Goal: Transaction & Acquisition: Obtain resource

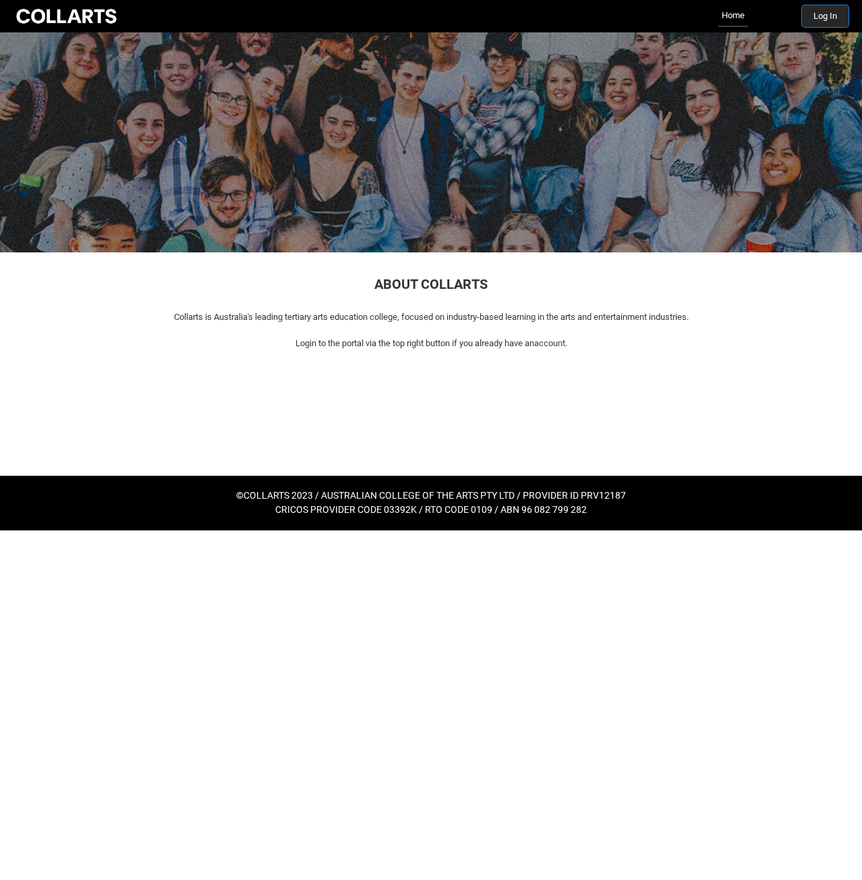
click at [822, 22] on button "Log In" at bounding box center [825, 16] width 47 height 22
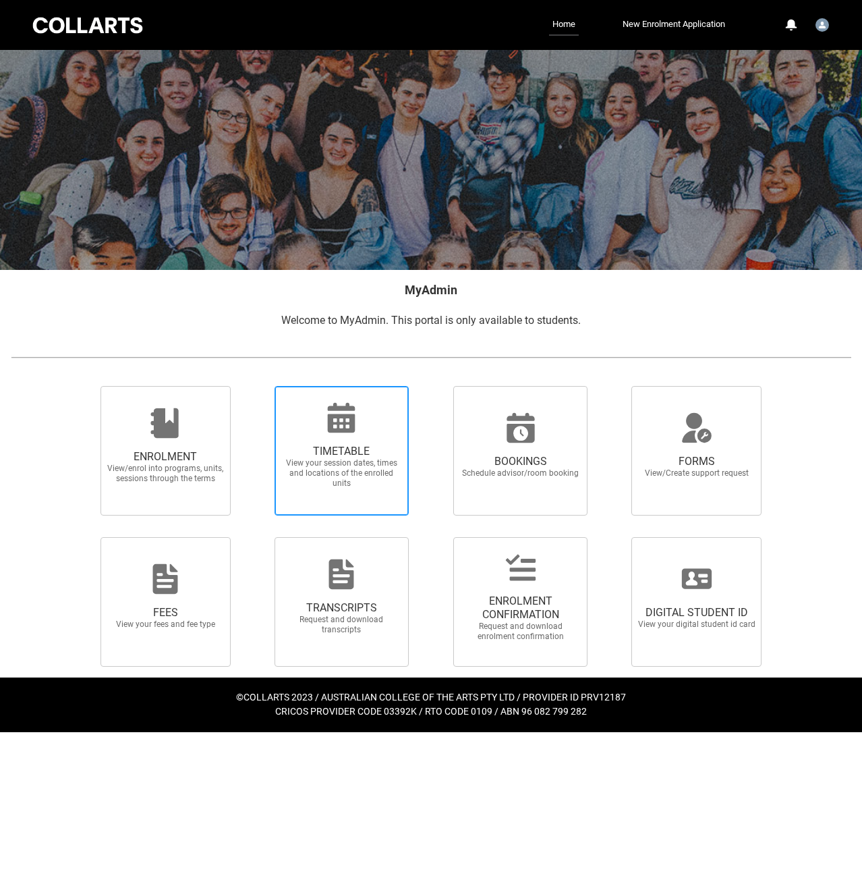
click at [316, 455] on span "TIMETABLE" at bounding box center [341, 451] width 119 height 13
click at [258, 386] on input "TIMETABLE View your session dates, times and locations of the enrolled units" at bounding box center [257, 385] width 1 height 1
radio input "true"
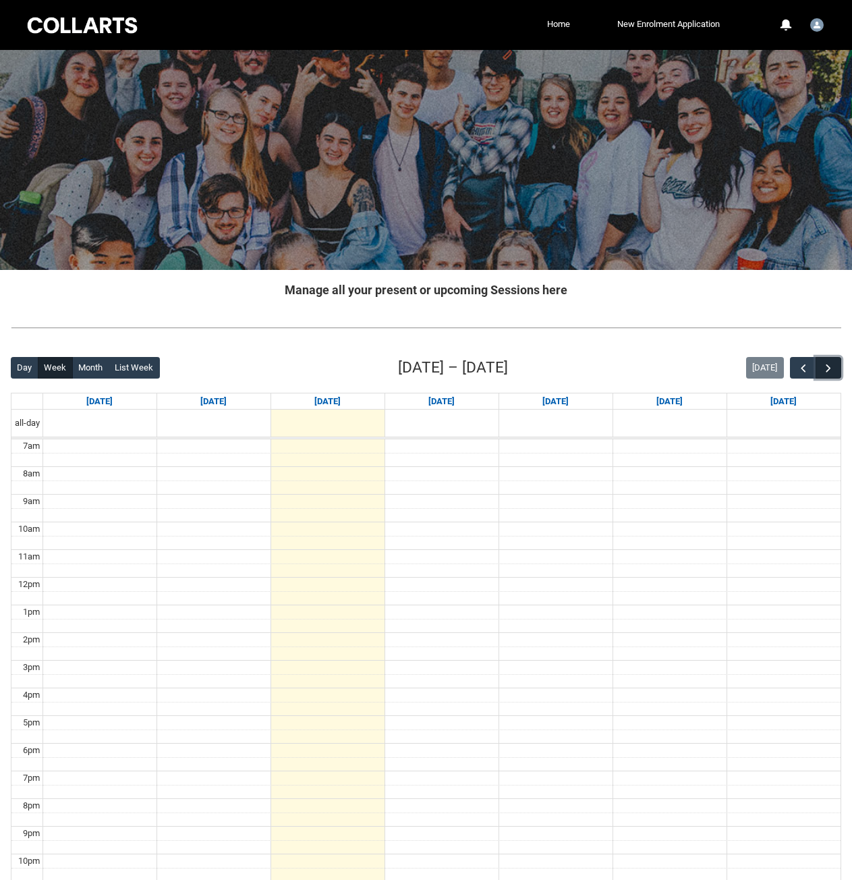
click at [830, 365] on span "button" at bounding box center [828, 368] width 13 height 13
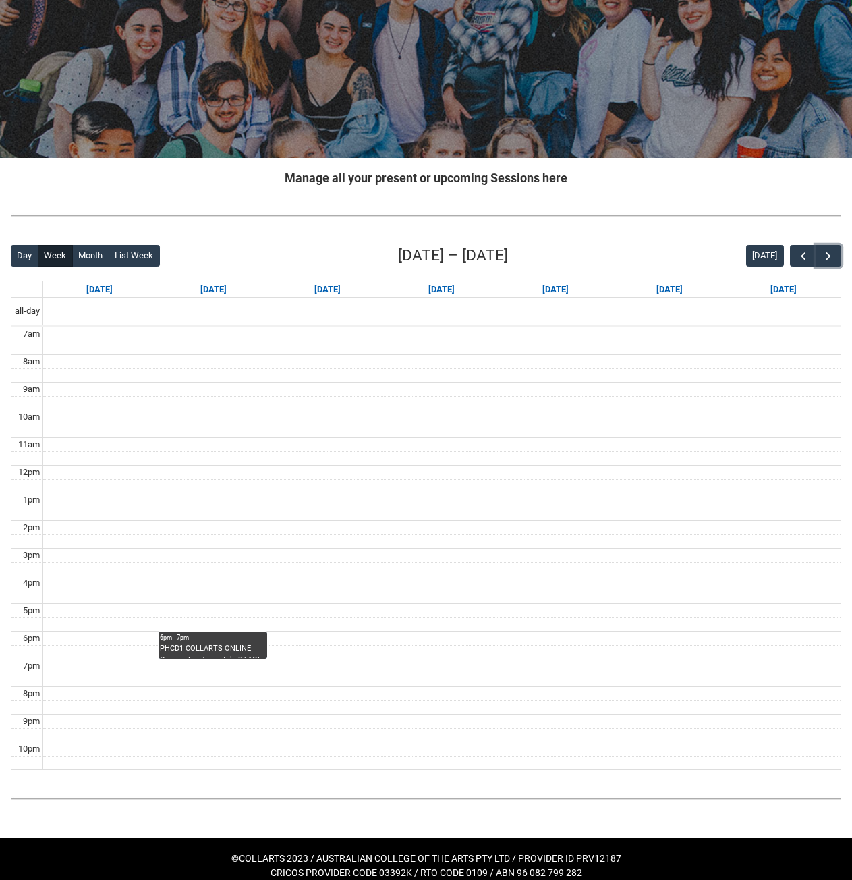
scroll to position [125, 0]
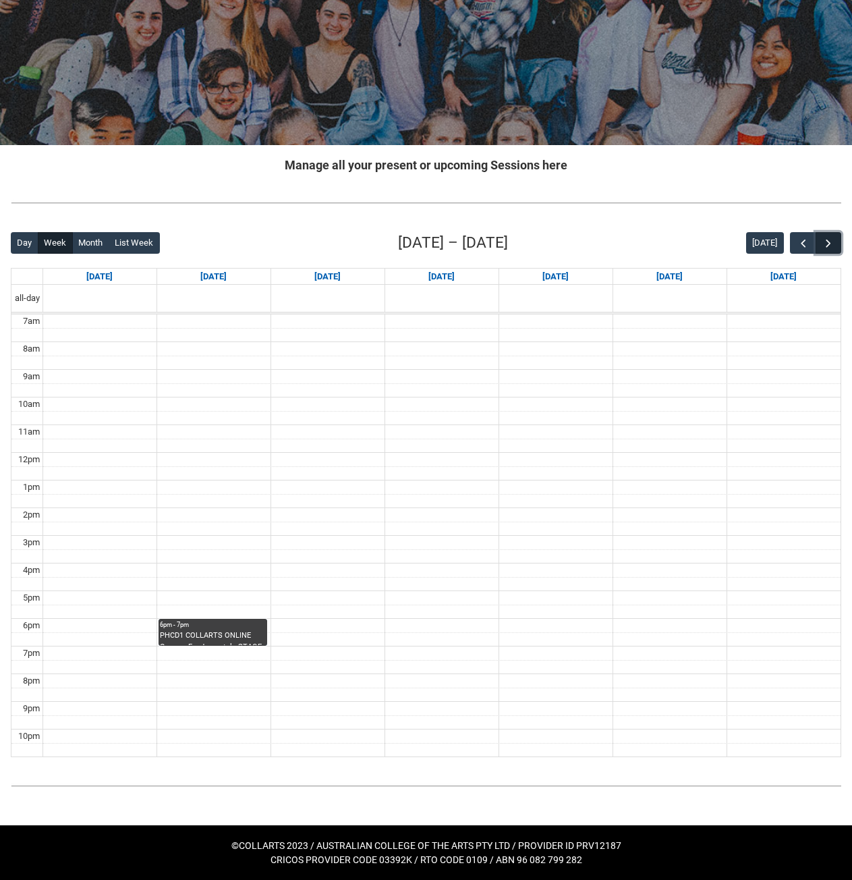
click at [822, 243] on span "button" at bounding box center [828, 243] width 13 height 13
click at [806, 244] on span "button" at bounding box center [803, 243] width 13 height 13
click at [828, 242] on span "button" at bounding box center [828, 243] width 13 height 13
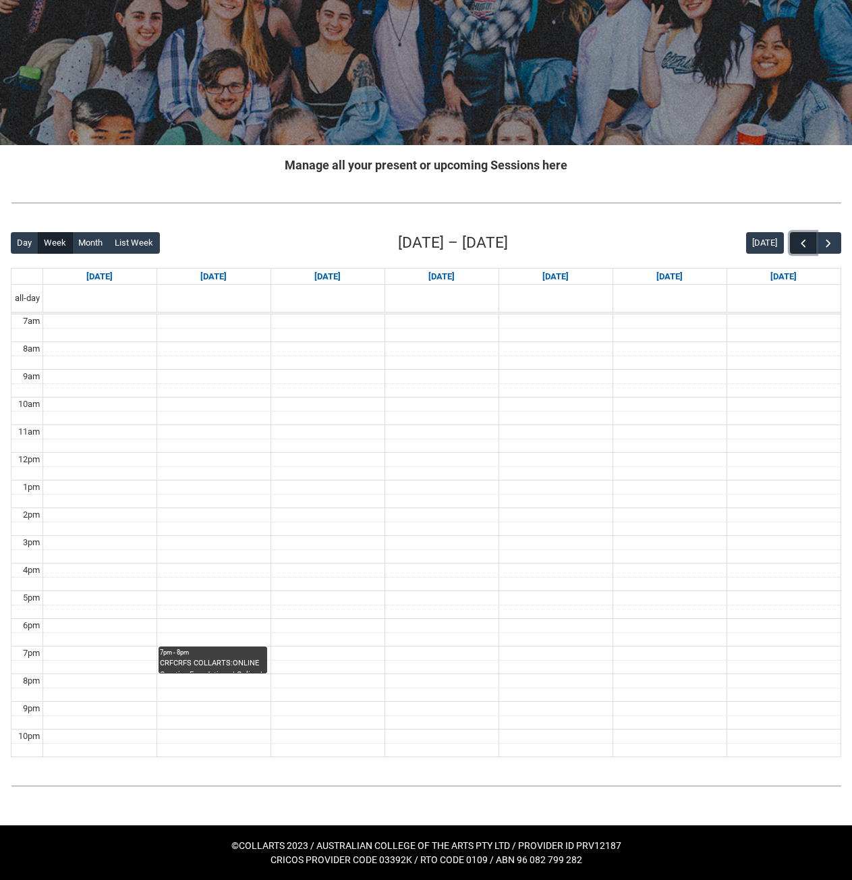
click at [804, 241] on span "button" at bounding box center [803, 243] width 13 height 13
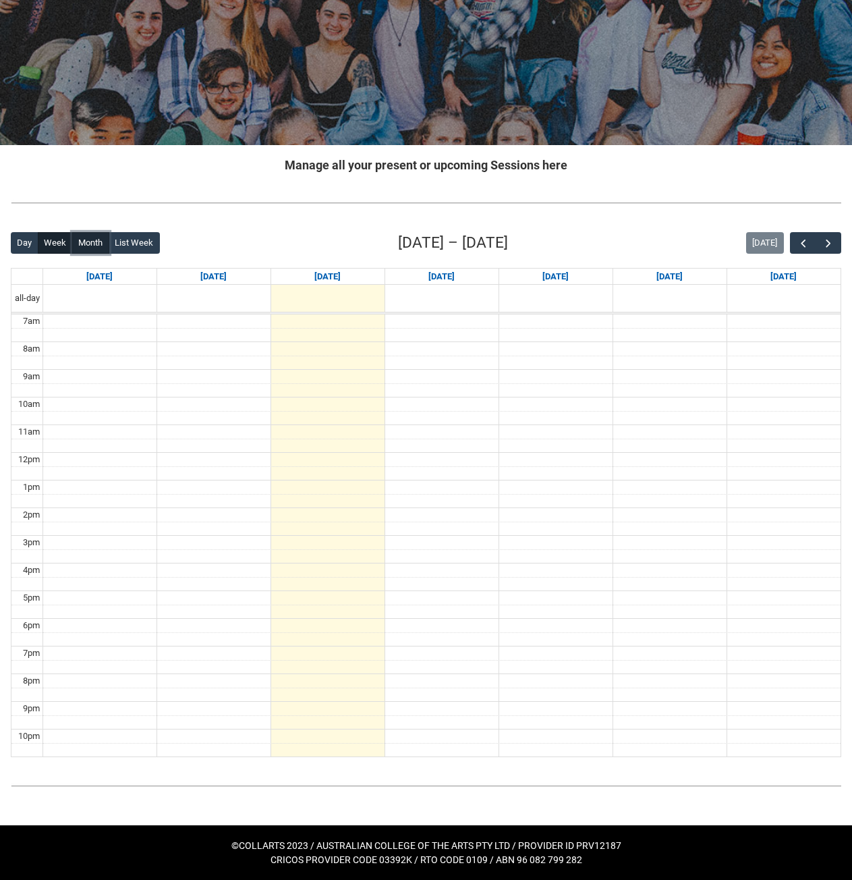
click at [93, 242] on button "Month" at bounding box center [90, 243] width 37 height 22
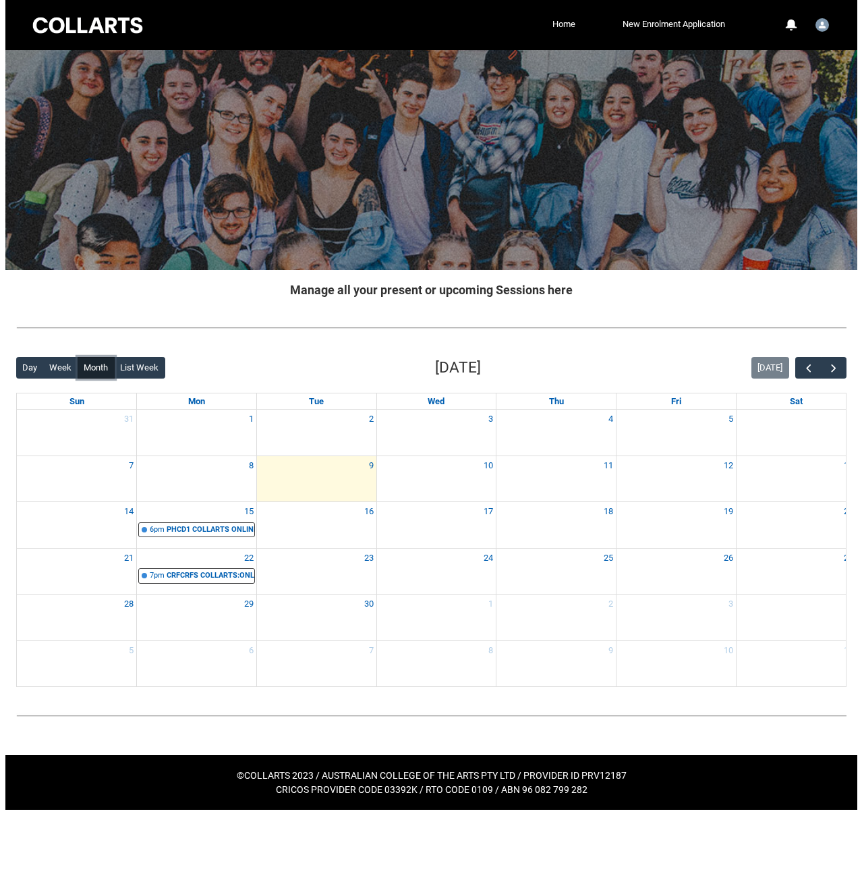
scroll to position [0, 0]
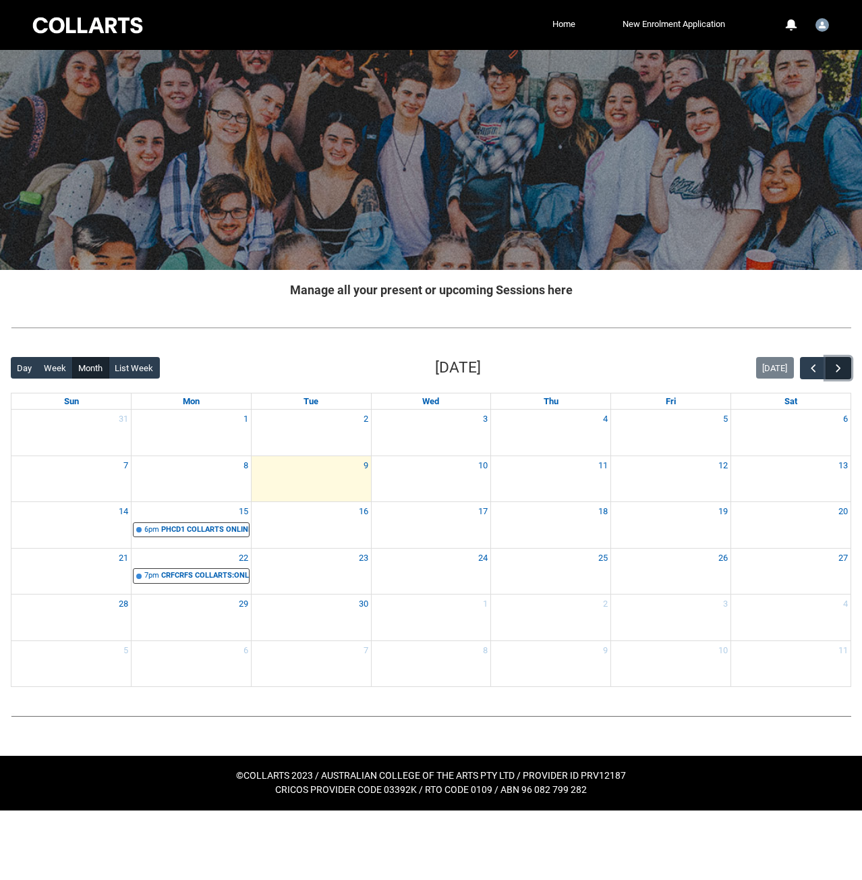
click at [837, 363] on span "button" at bounding box center [838, 368] width 13 height 13
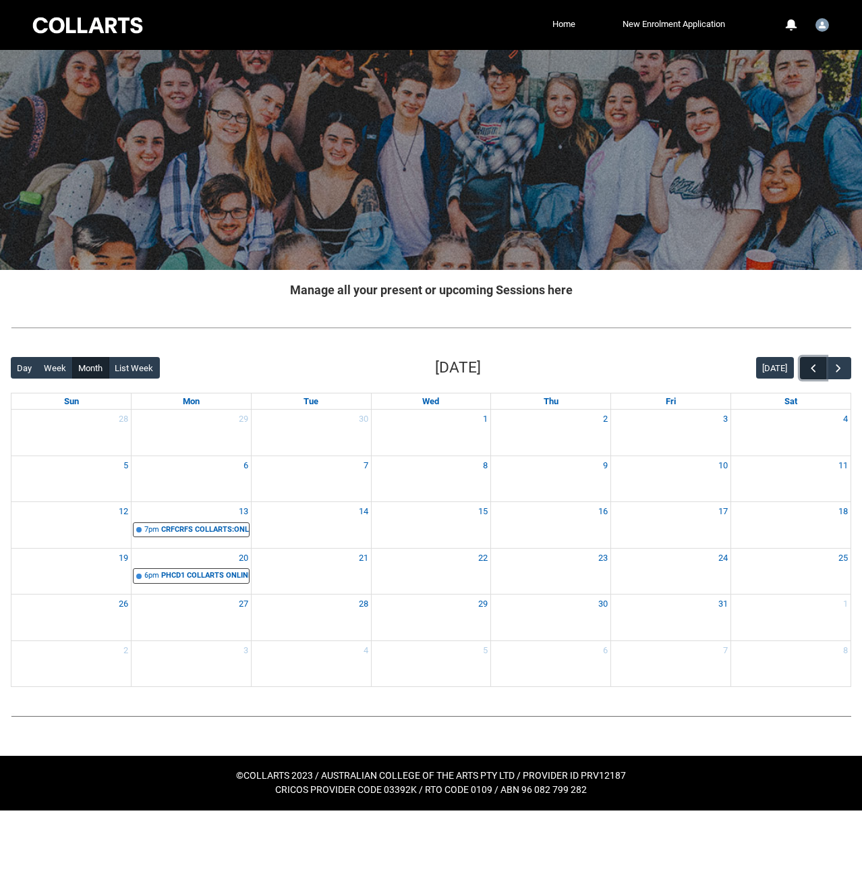
click at [810, 371] on span "button" at bounding box center [813, 368] width 13 height 13
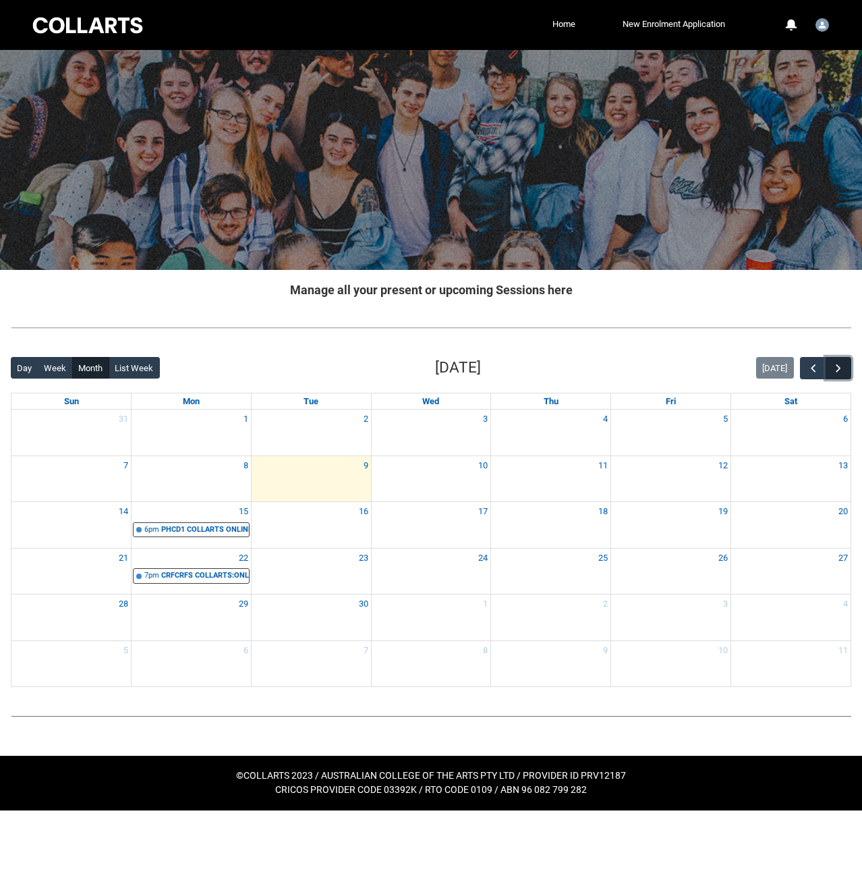
click at [841, 370] on span "button" at bounding box center [838, 368] width 13 height 13
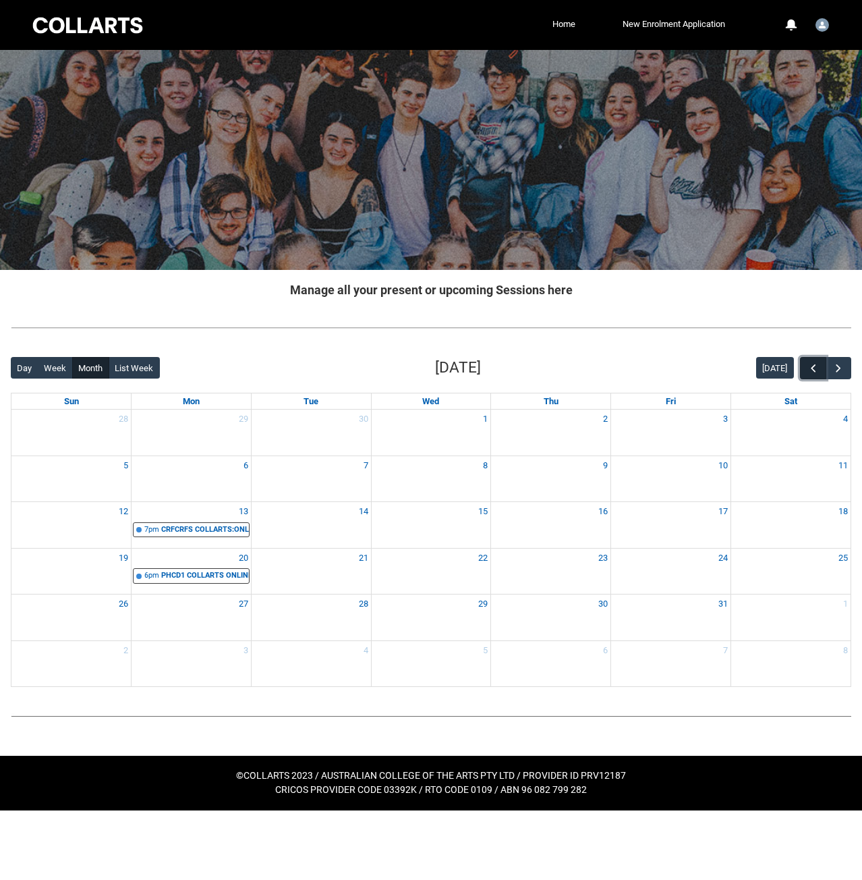
click at [812, 369] on span "button" at bounding box center [813, 368] width 13 height 13
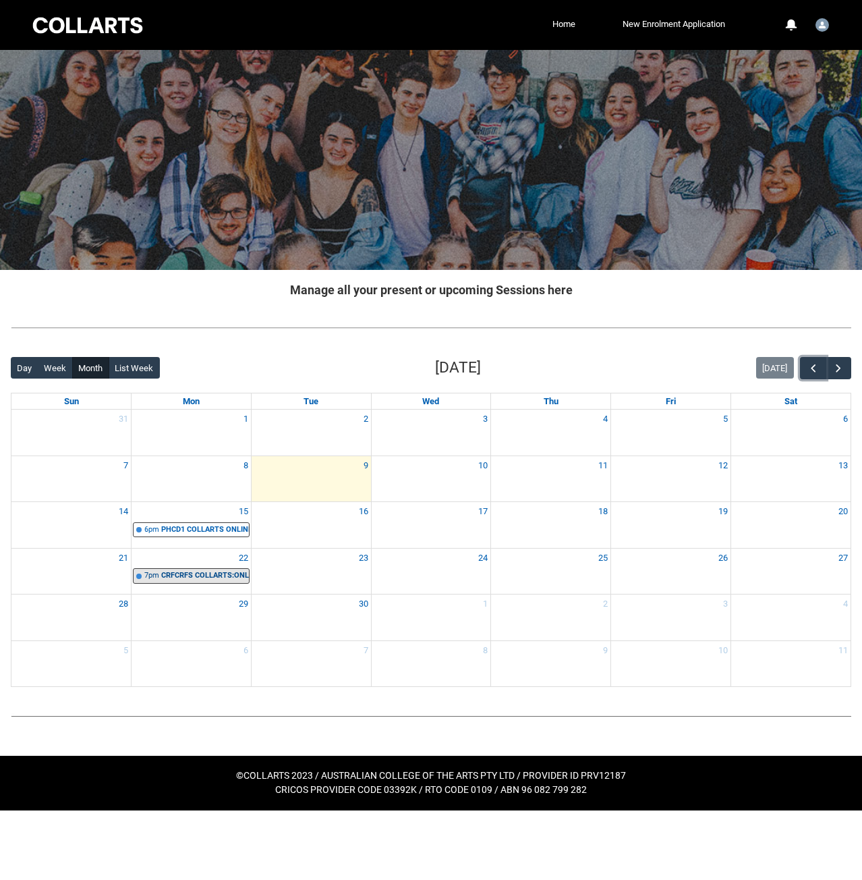
click at [185, 573] on div "CRFCRFS COLLARTS:ONLINE Creative Foundations | Online | Belinda Woods" at bounding box center [205, 575] width 88 height 11
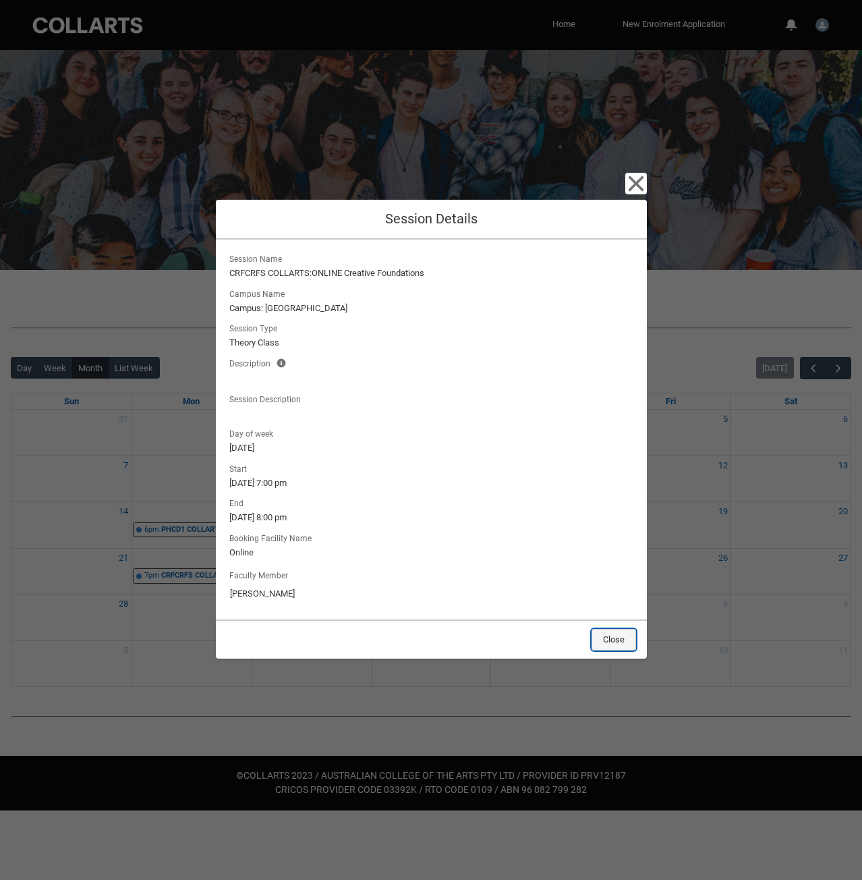
click at [617, 636] on button "Close" at bounding box center [614, 640] width 45 height 22
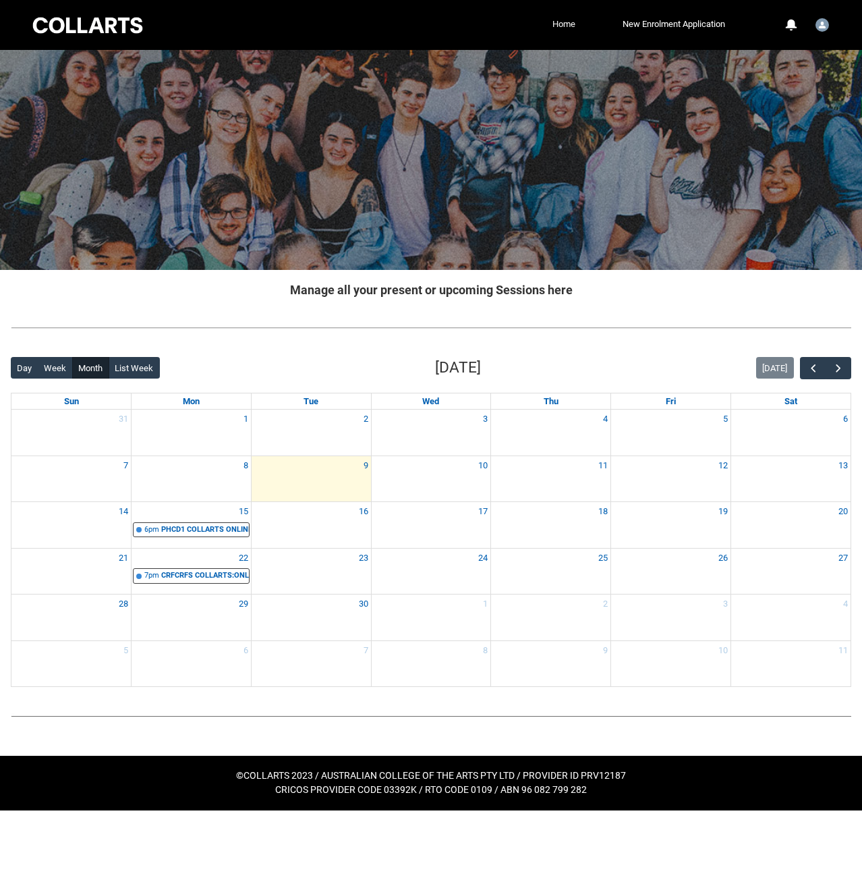
click at [559, 26] on link "Home" at bounding box center [564, 24] width 30 height 20
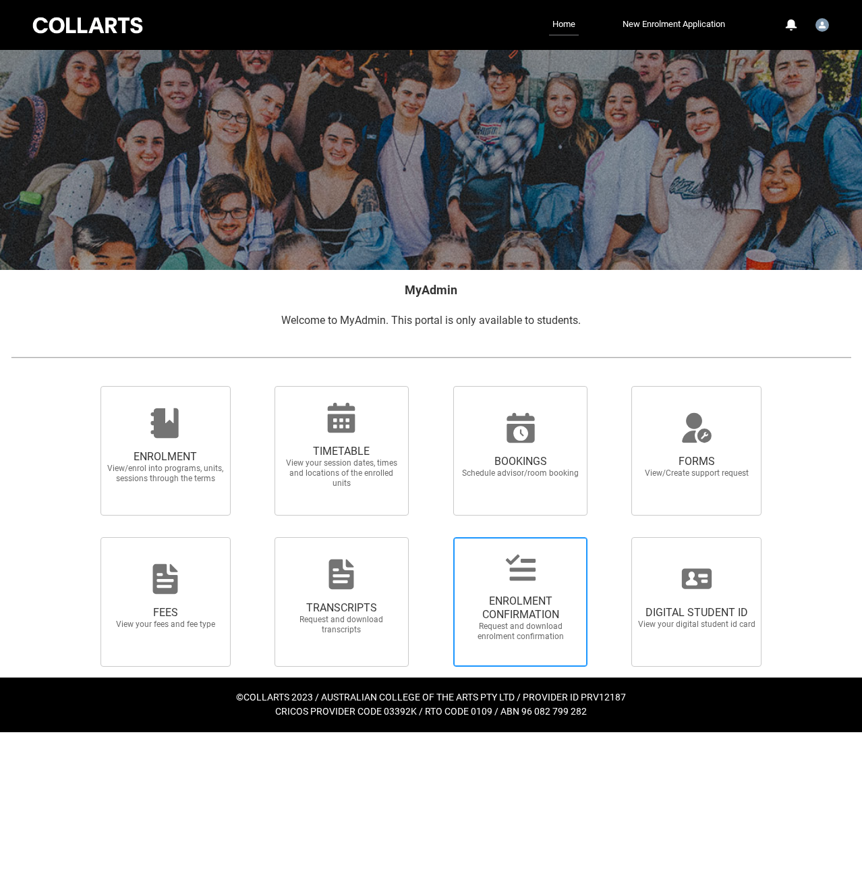
click at [538, 588] on span "ENROLMENT CONFIRMATION Request and download enrolment confirmation" at bounding box center [521, 618] width 130 height 69
click at [436, 537] on input "ENROLMENT CONFIRMATION Request and download enrolment confirmation" at bounding box center [436, 536] width 1 height 1
radio input "true"
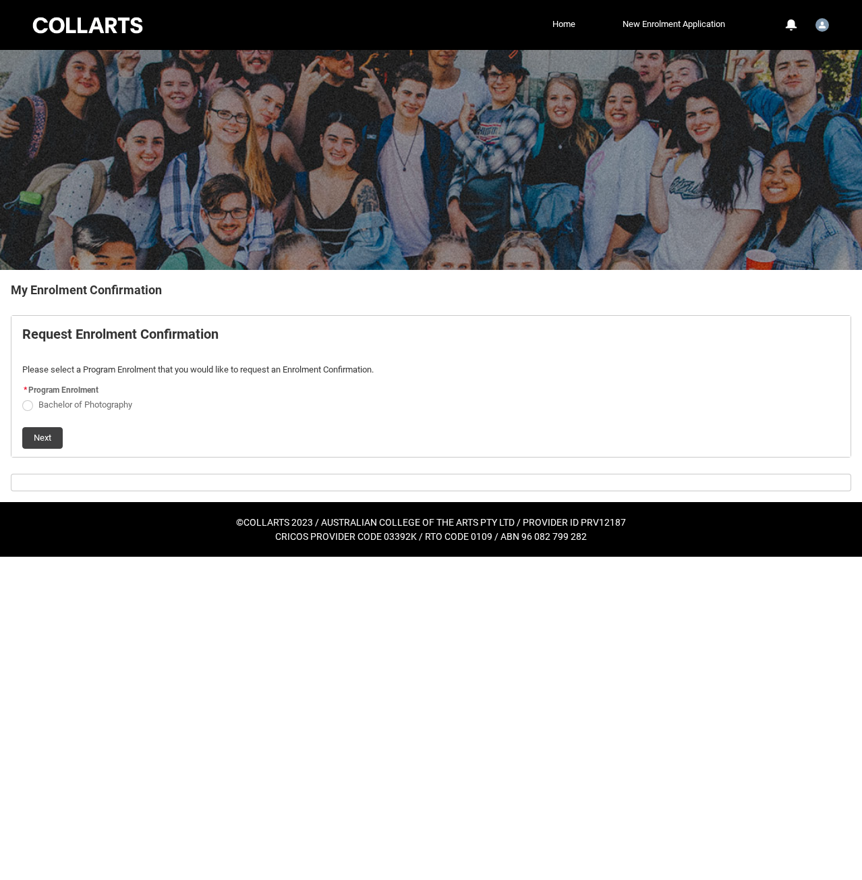
click at [27, 409] on span "REDU_Generate_Enrolment_Confirmation flow" at bounding box center [27, 405] width 11 height 11
click at [22, 397] on input "Bachelor of Photography" at bounding box center [22, 397] width 1 height 1
radio input "true"
click at [43, 441] on button "Next" at bounding box center [42, 438] width 40 height 22
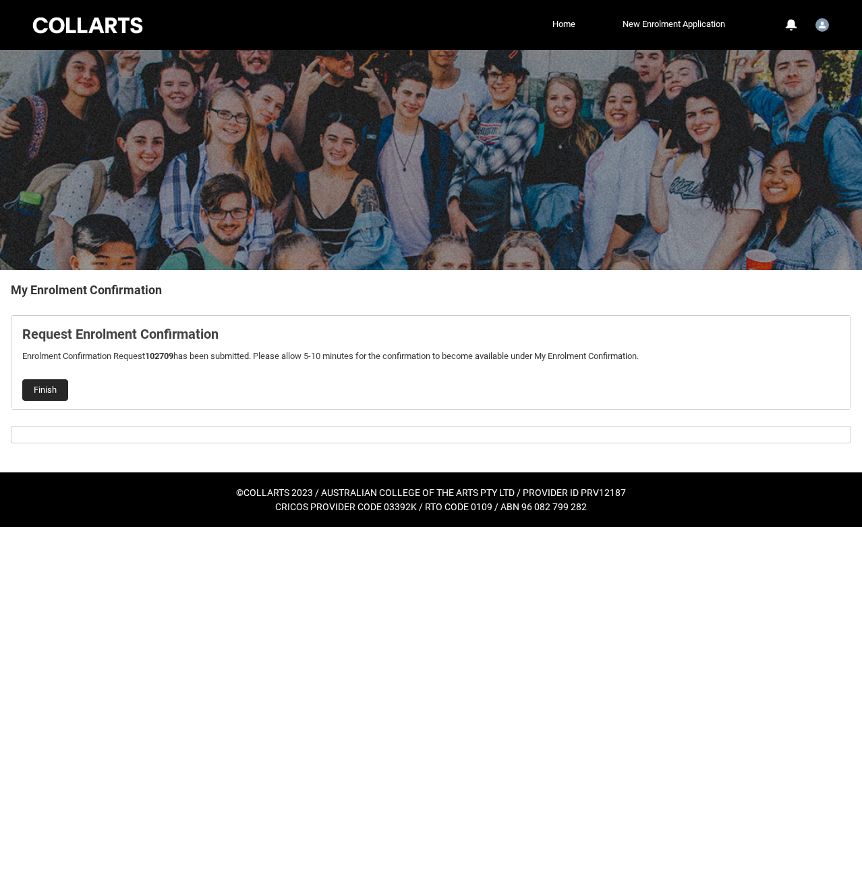
click at [30, 393] on button "Finish" at bounding box center [45, 390] width 46 height 22
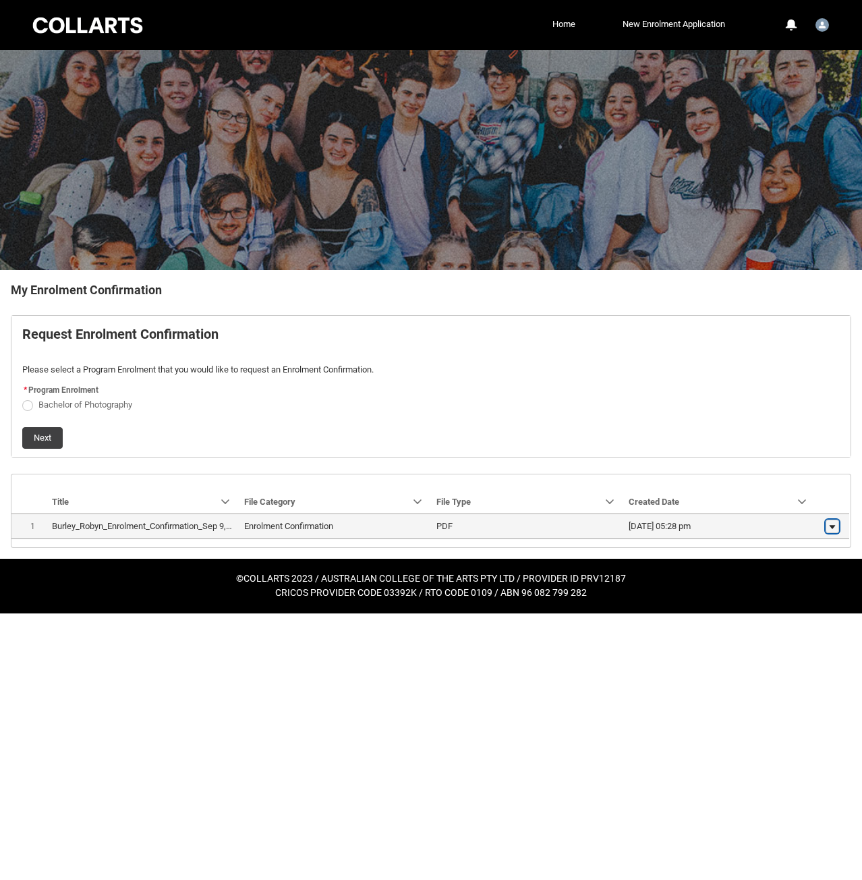
click at [835, 526] on lightning-primitive-icon "button" at bounding box center [832, 525] width 8 height 9
click at [808, 522] on span "Download" at bounding box center [801, 523] width 37 height 12
